Goal: Use online tool/utility: Utilize a website feature to perform a specific function

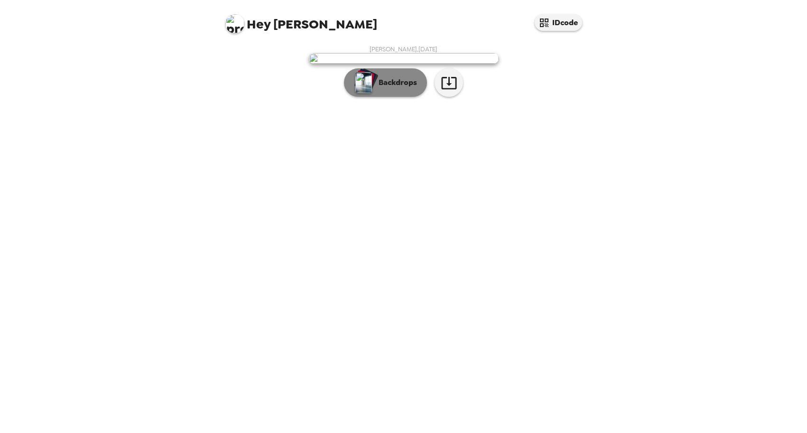
click at [378, 97] on button "Backdrops" at bounding box center [385, 82] width 83 height 28
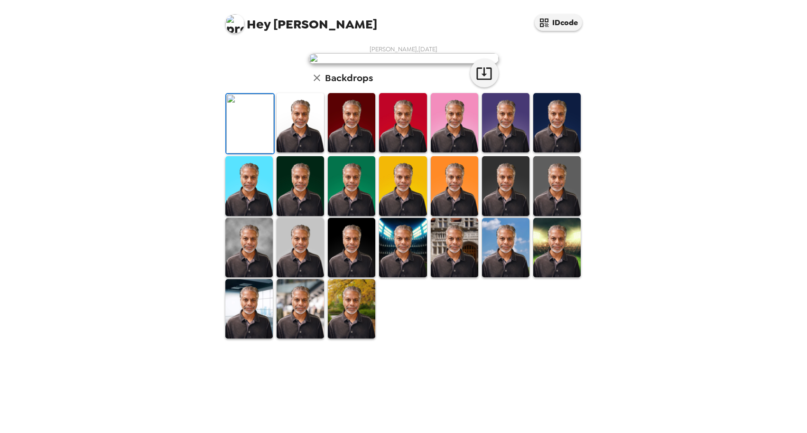
scroll to position [143, 0]
click at [347, 338] on img at bounding box center [351, 308] width 47 height 59
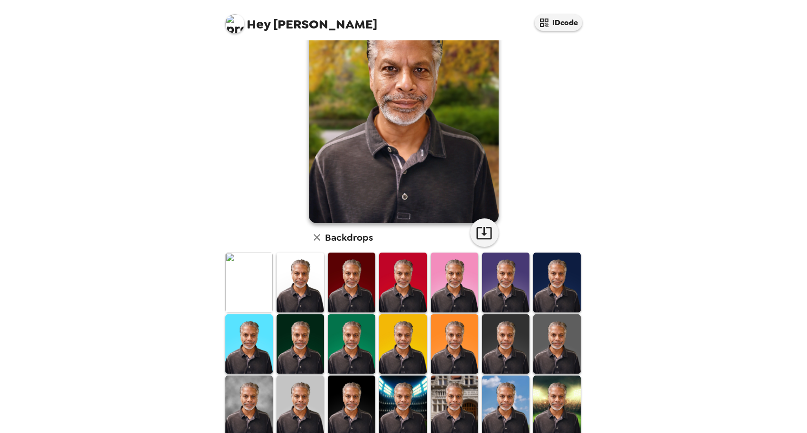
scroll to position [71, 0]
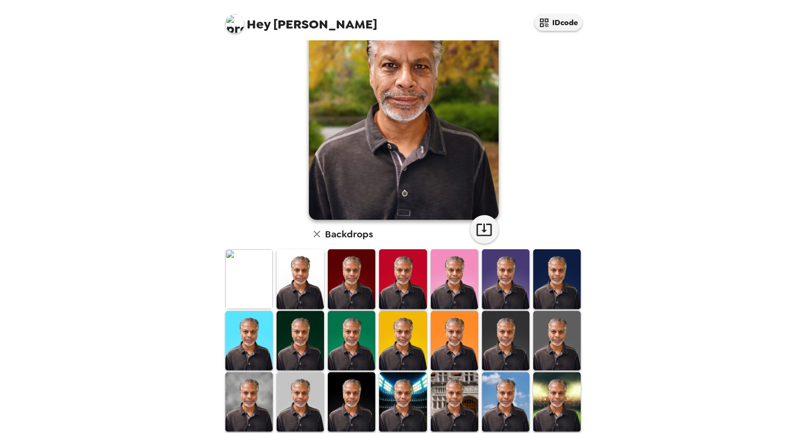
click at [252, 280] on img at bounding box center [248, 278] width 47 height 59
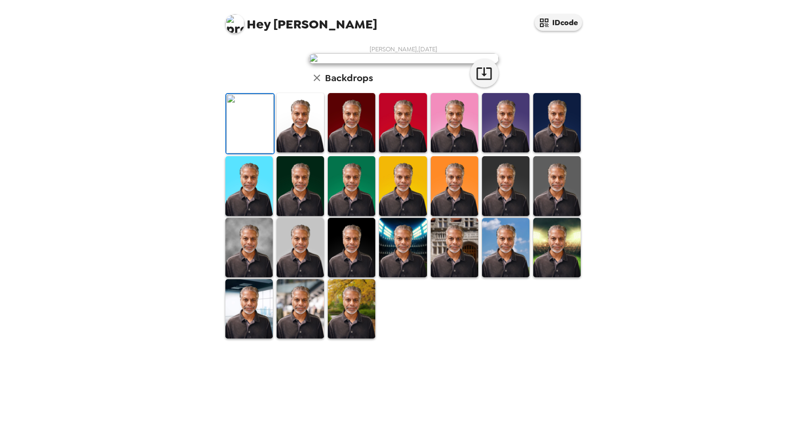
scroll to position [143, 0]
click at [295, 338] on img at bounding box center [300, 308] width 47 height 59
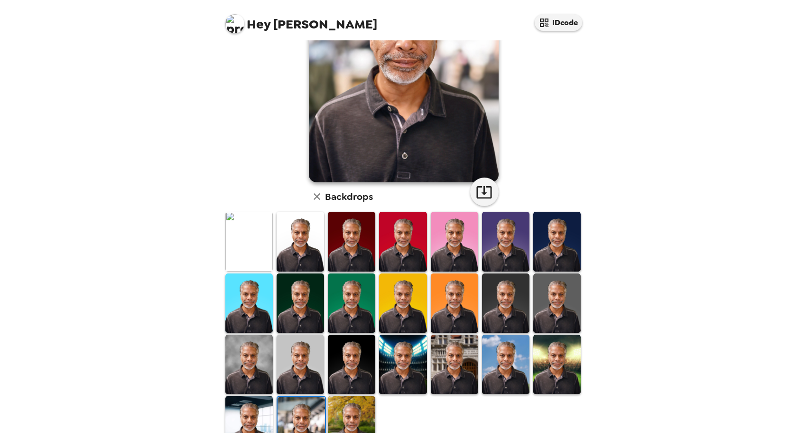
scroll to position [121, 0]
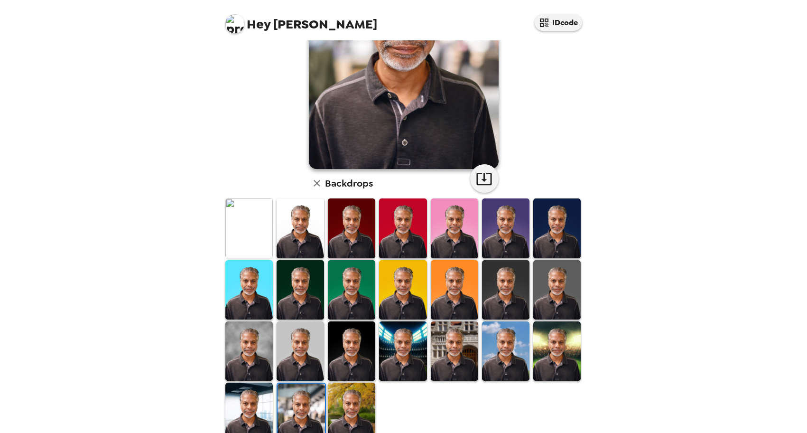
click at [247, 409] on img at bounding box center [248, 411] width 47 height 59
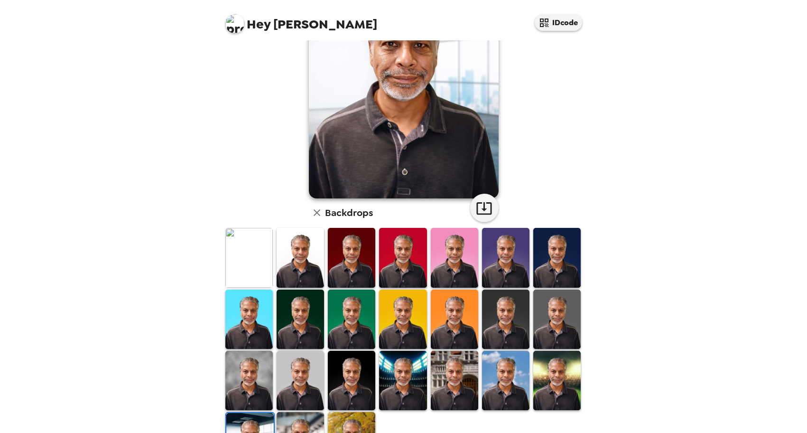
scroll to position [126, 0]
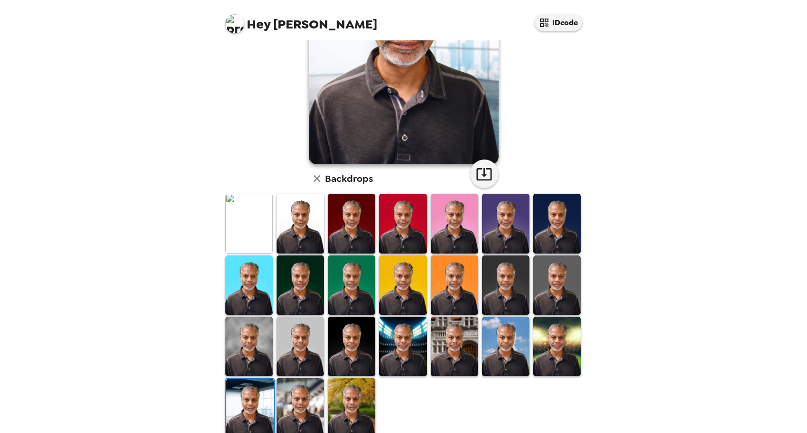
click at [547, 347] on img at bounding box center [556, 345] width 47 height 59
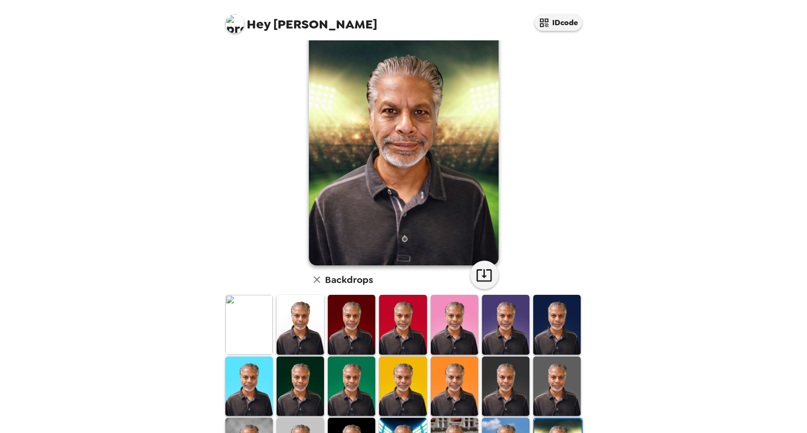
scroll to position [0, 0]
